Goal: Unclear

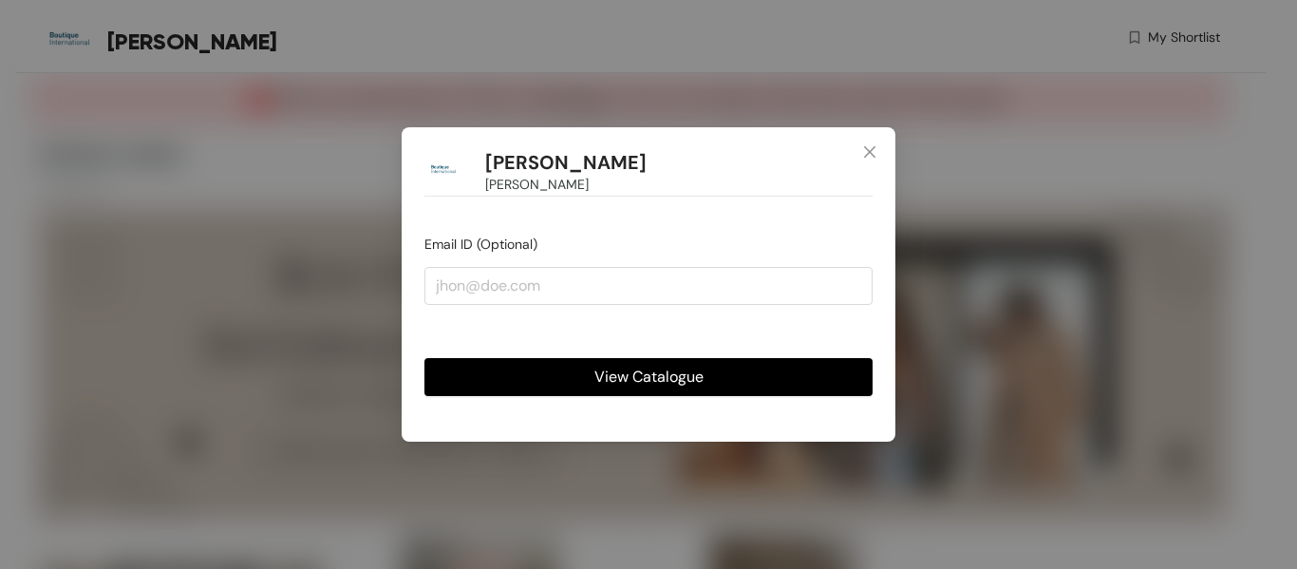
click at [769, 380] on button "View Catalogue" at bounding box center [649, 377] width 448 height 38
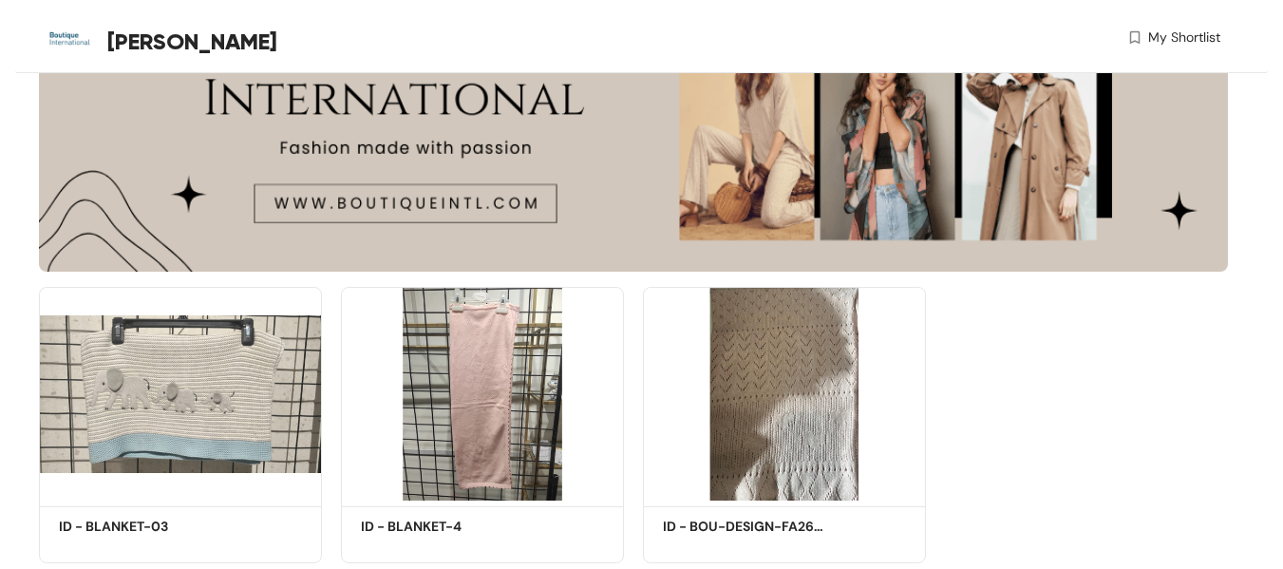
scroll to position [303, 0]
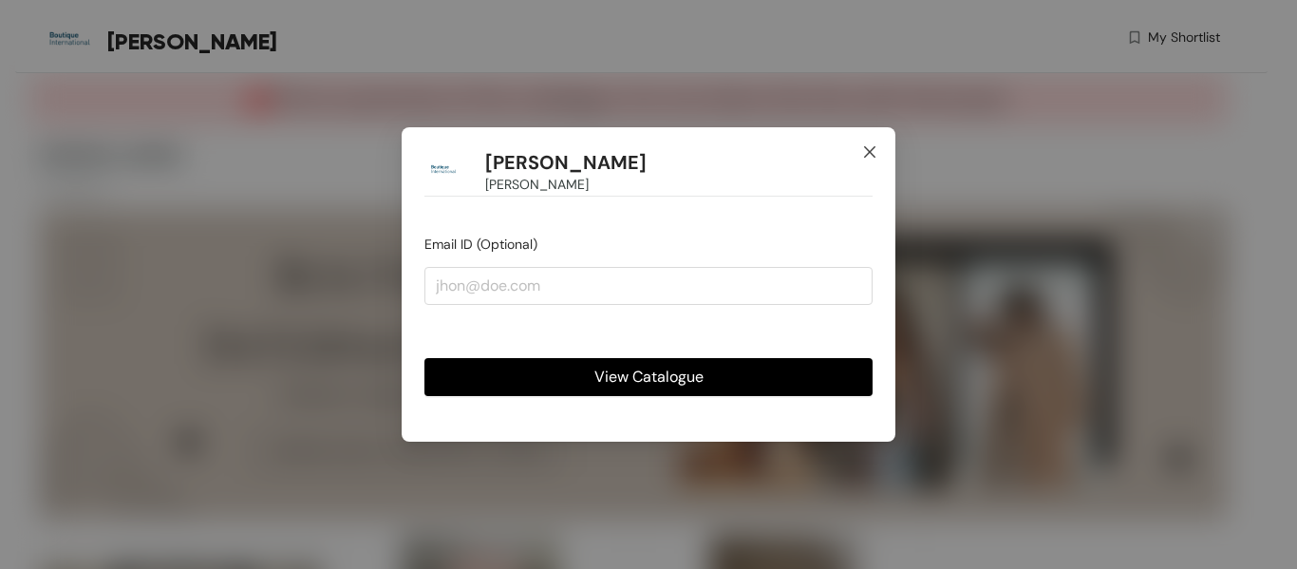
click at [865, 142] on span "Close" at bounding box center [869, 152] width 51 height 51
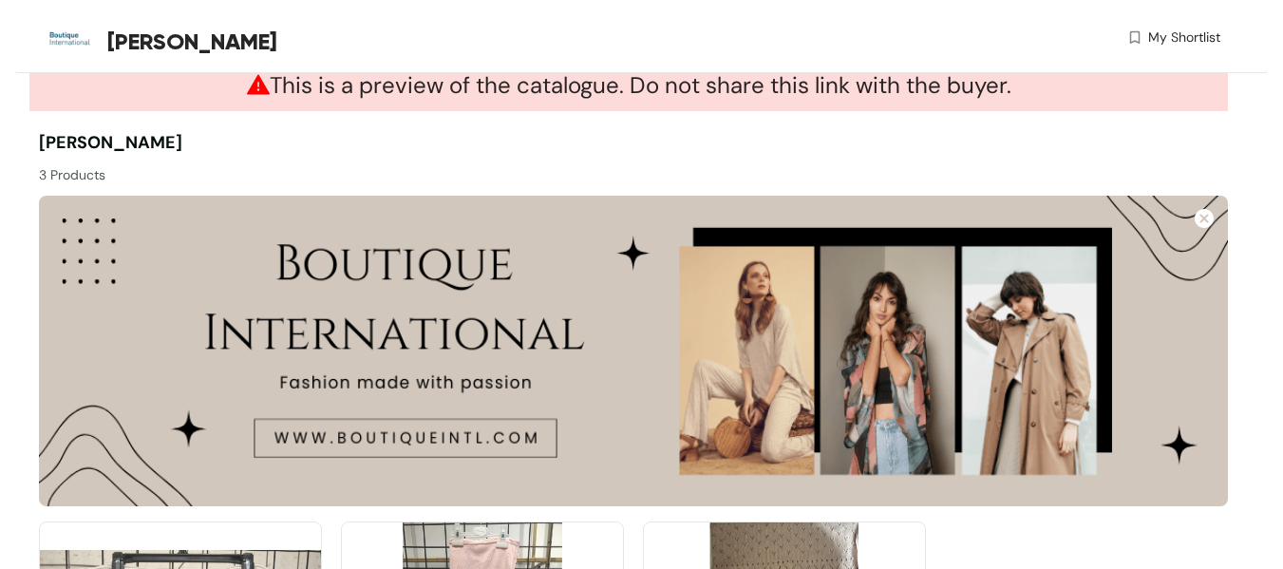
scroll to position [18, 0]
